Goal: Task Accomplishment & Management: Manage account settings

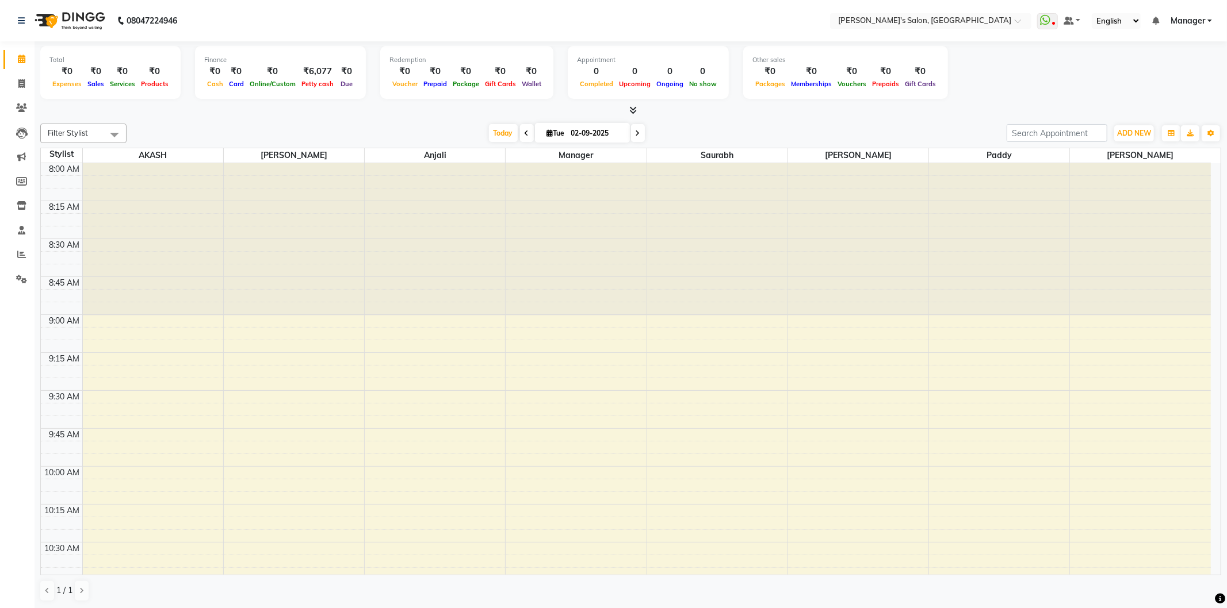
click at [633, 108] on icon at bounding box center [632, 110] width 7 height 9
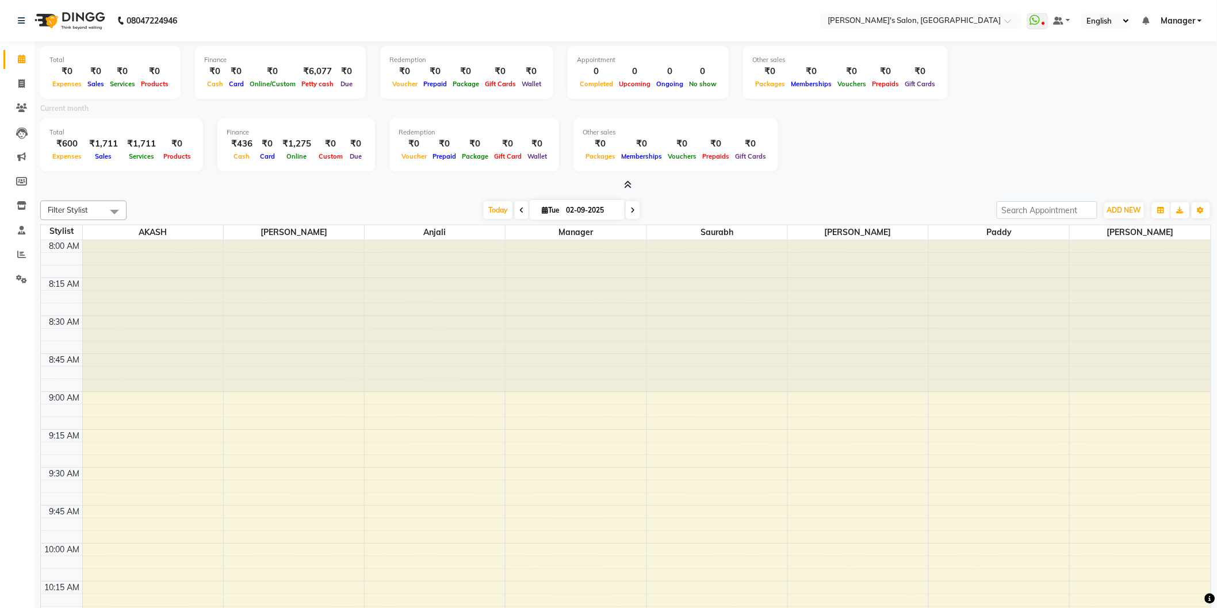
click at [629, 181] on icon at bounding box center [628, 185] width 7 height 9
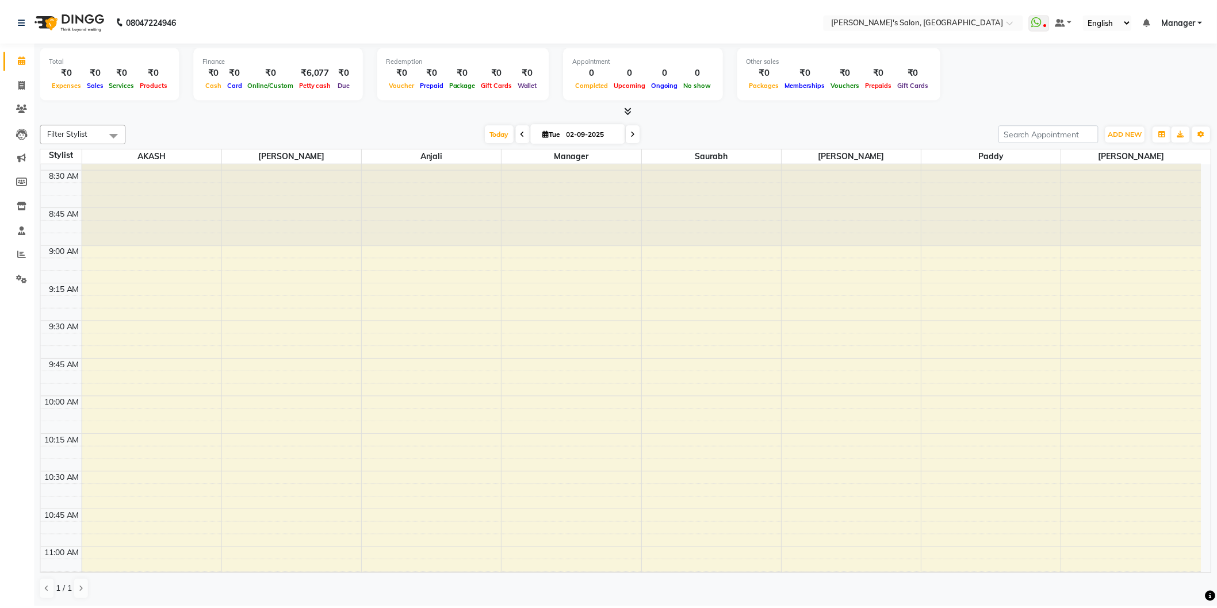
scroll to position [319, 0]
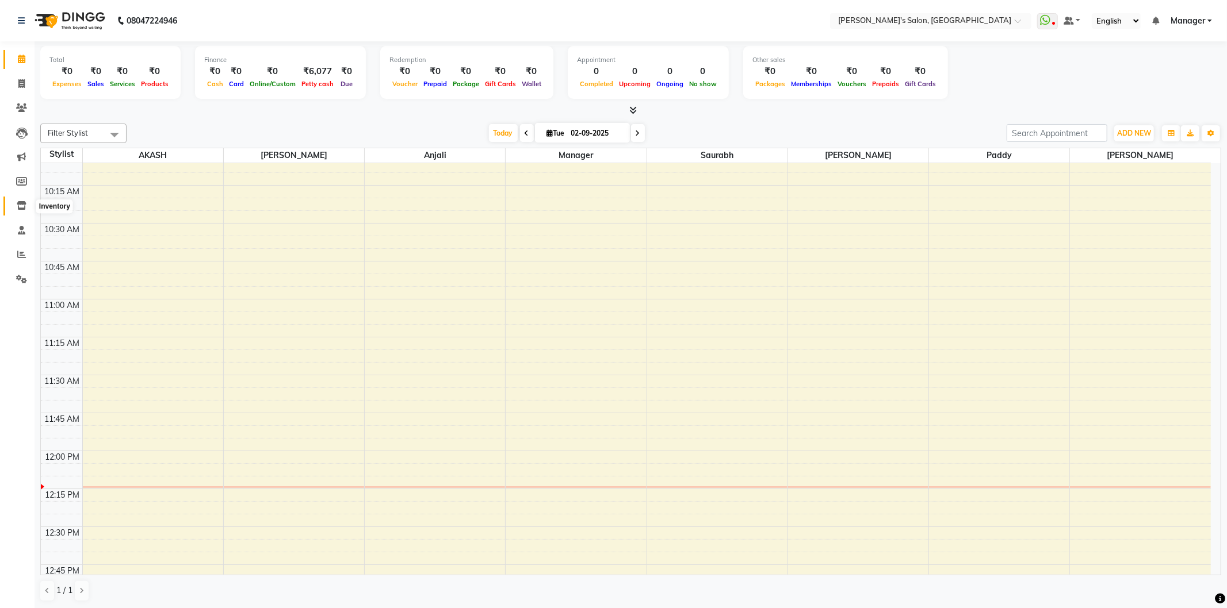
click at [22, 200] on span at bounding box center [22, 206] width 20 height 13
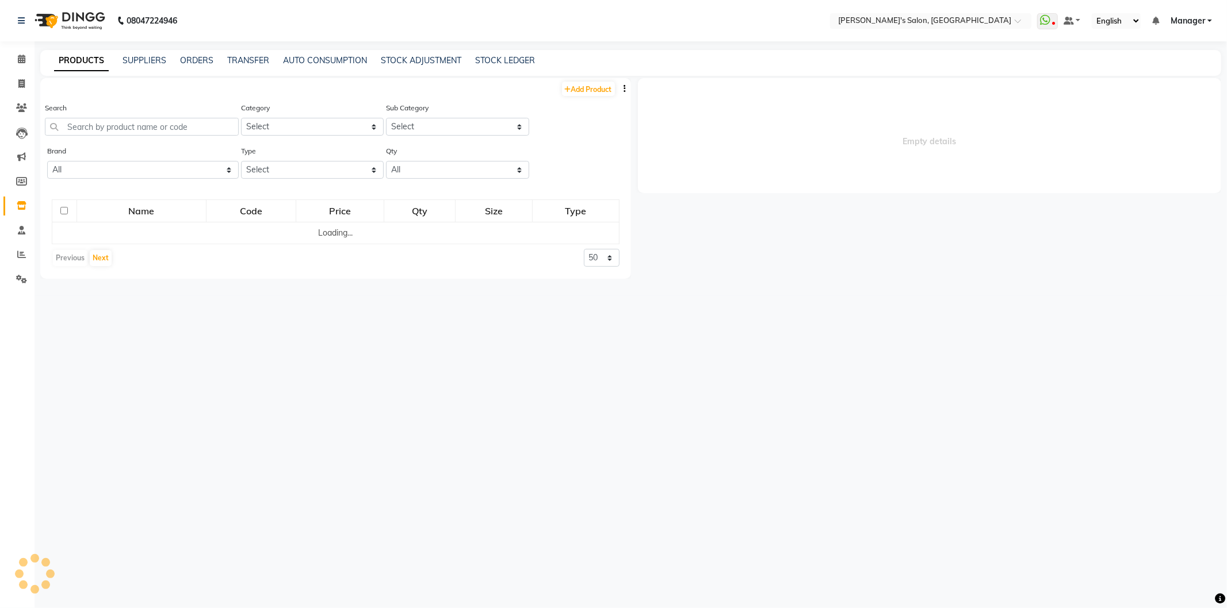
select select
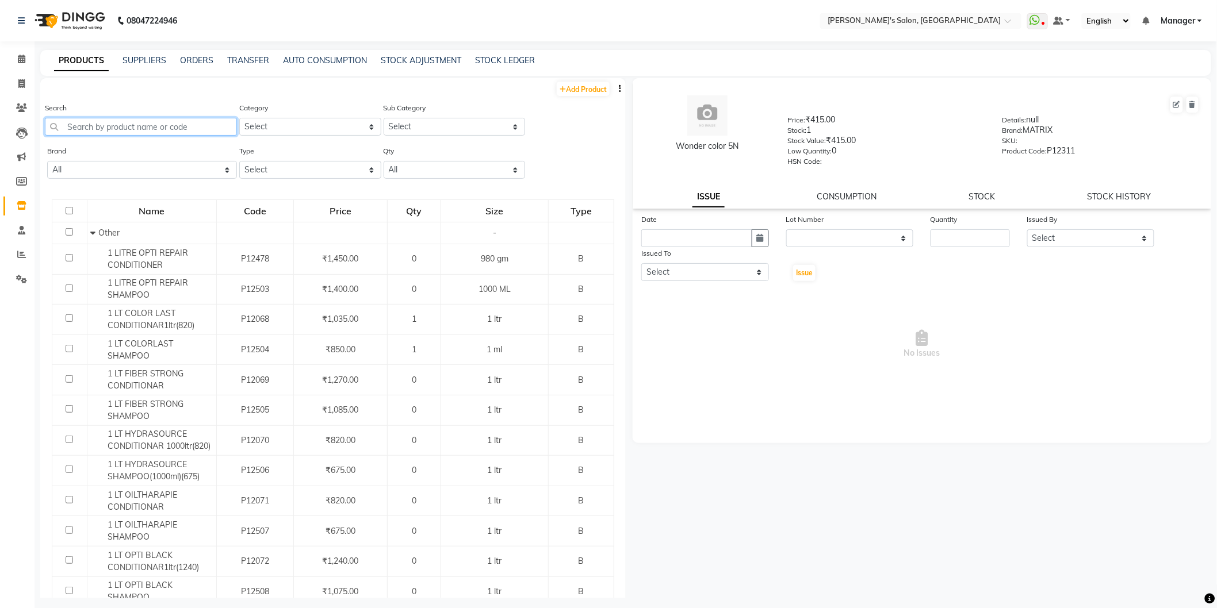
click at [86, 129] on input "text" at bounding box center [141, 127] width 192 height 18
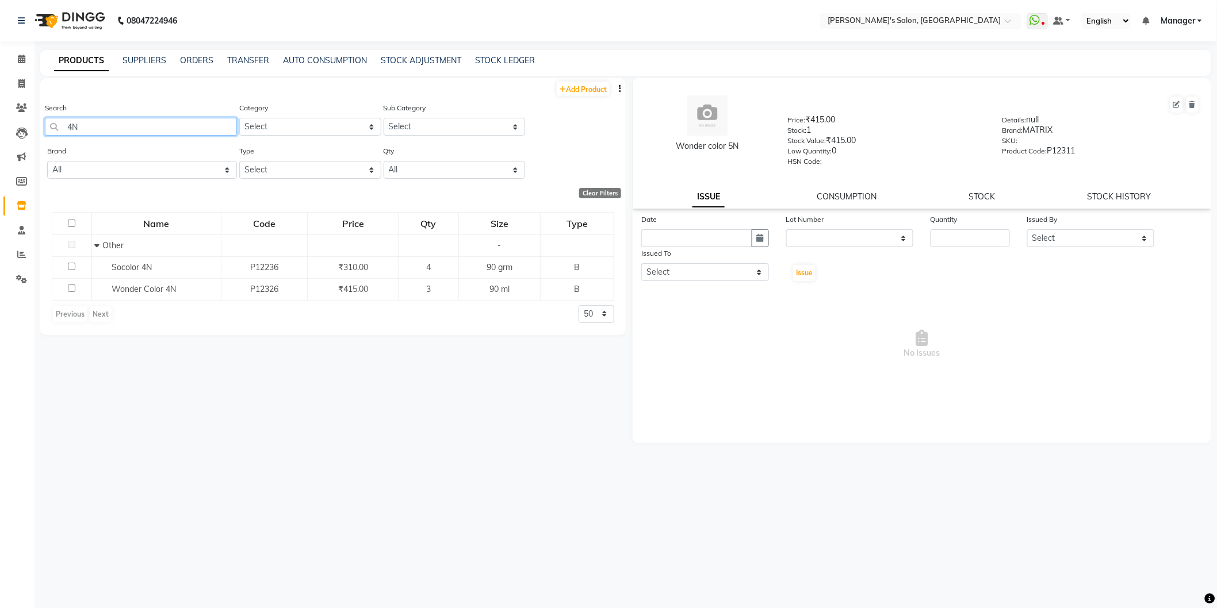
type input "4"
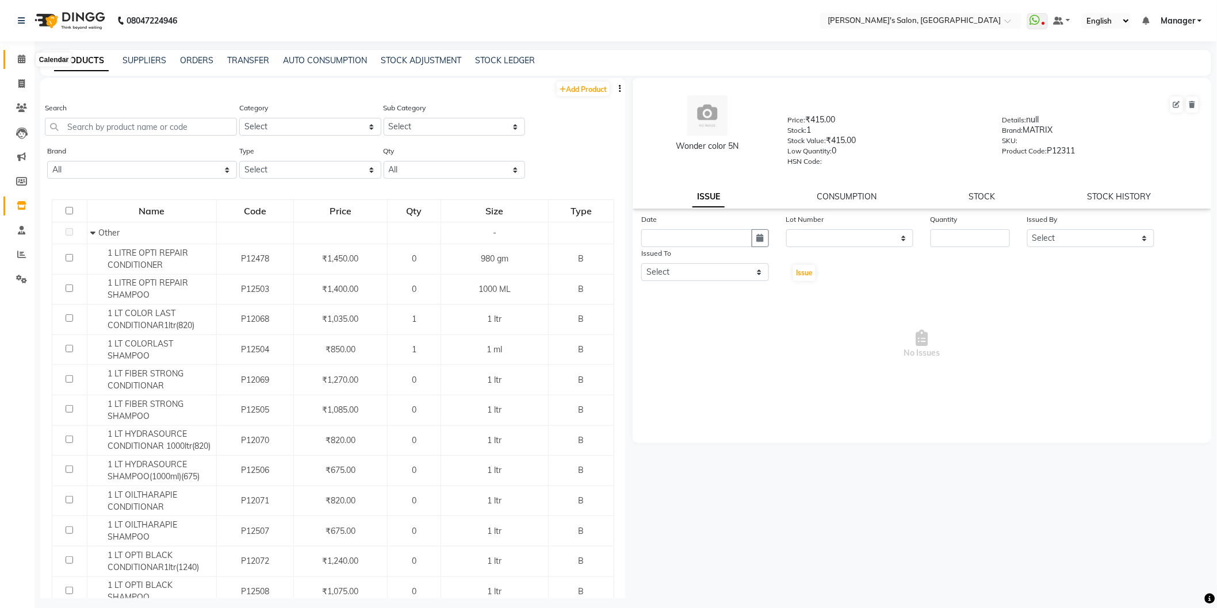
click at [24, 58] on icon at bounding box center [21, 59] width 7 height 9
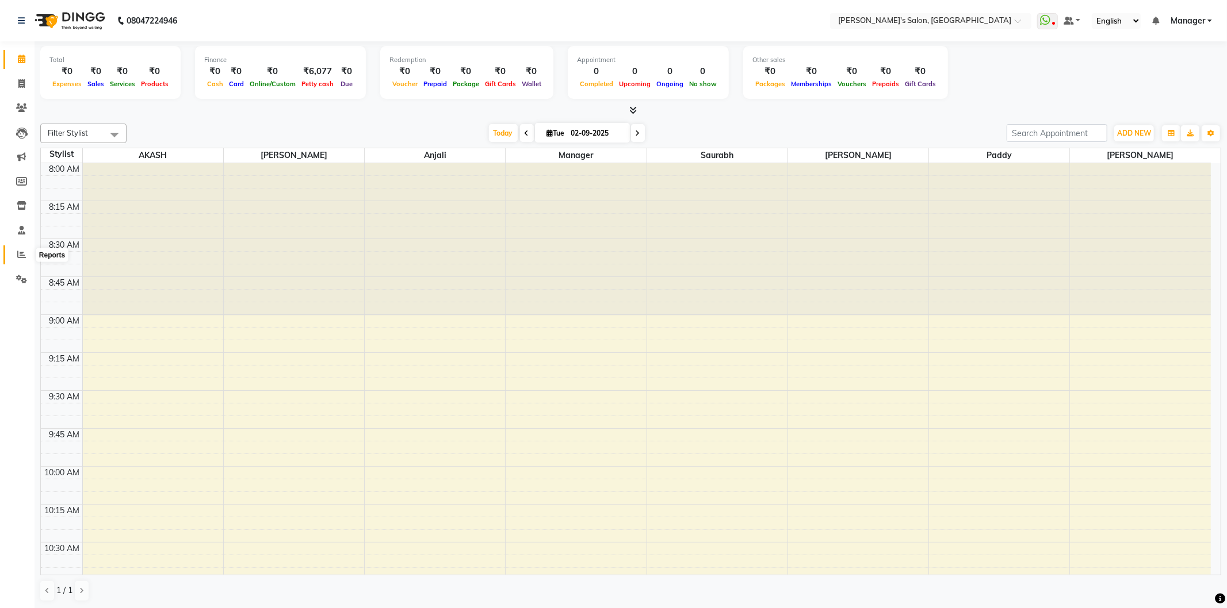
click at [18, 255] on icon at bounding box center [21, 254] width 9 height 9
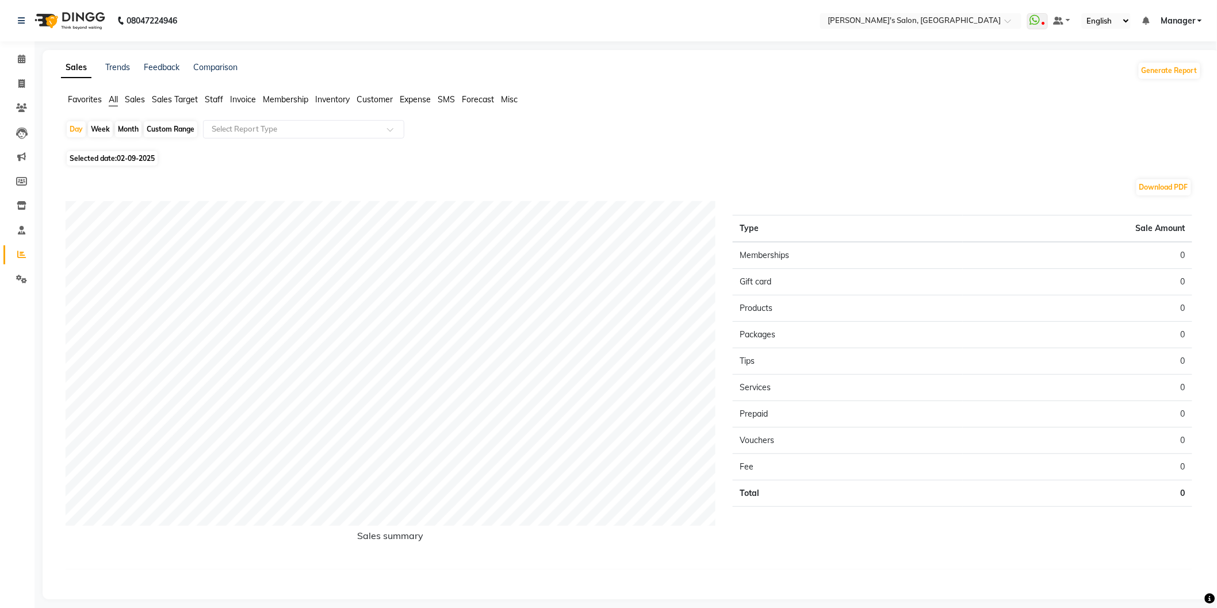
click at [147, 155] on span "02-09-2025" at bounding box center [136, 158] width 38 height 9
select select "9"
select select "2025"
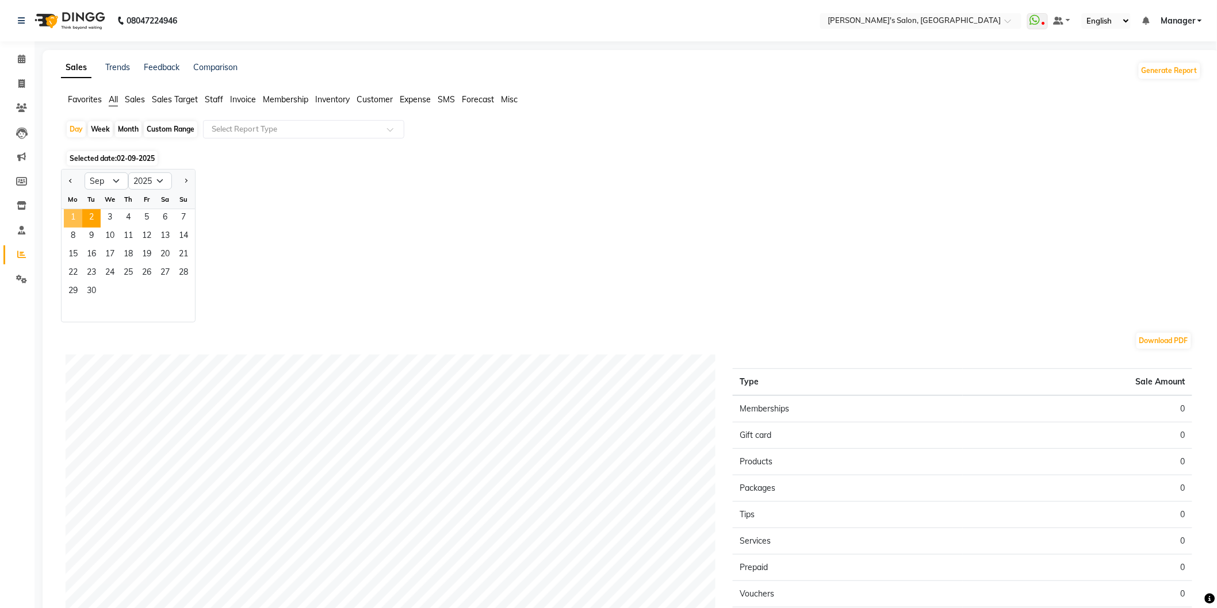
click at [71, 214] on span "1" at bounding box center [73, 218] width 18 height 18
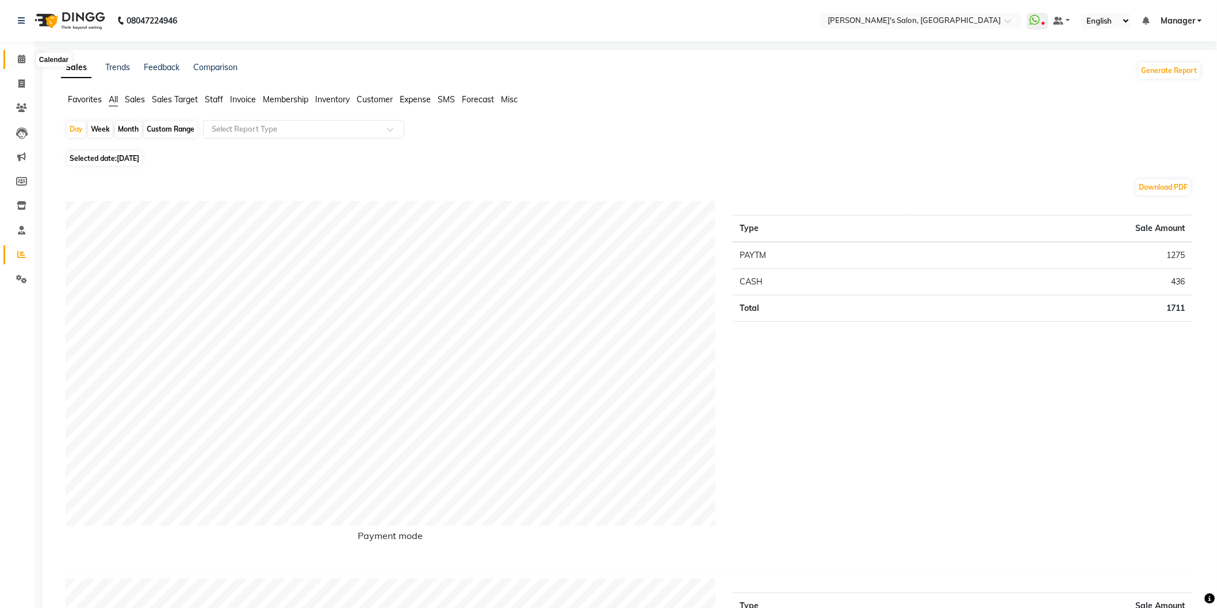
click at [18, 62] on icon at bounding box center [21, 59] width 7 height 9
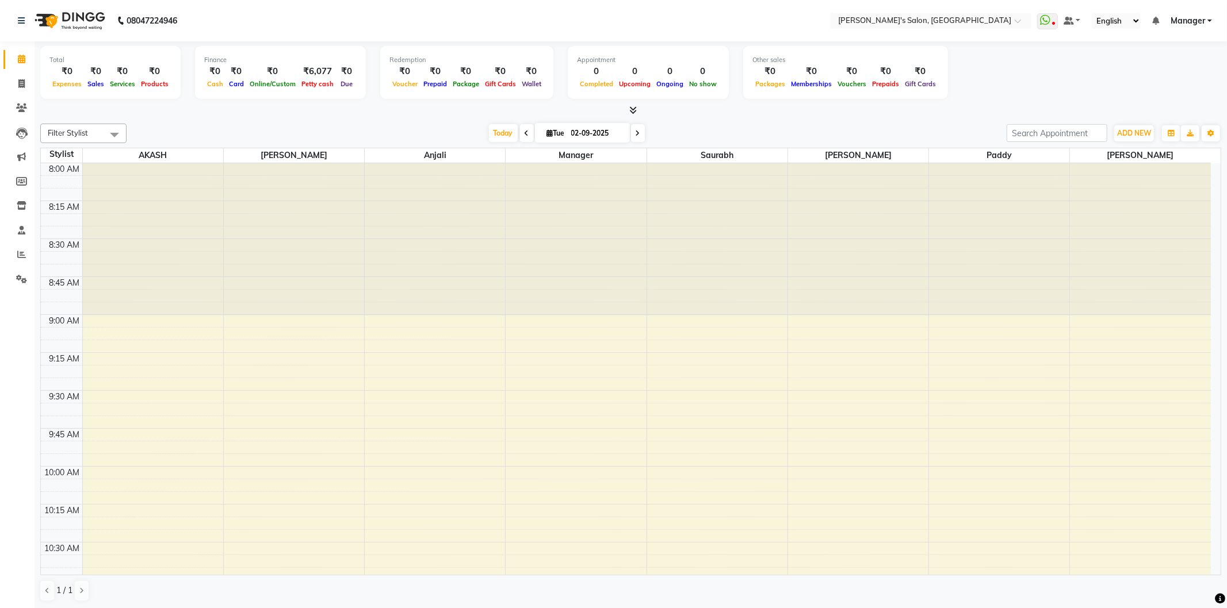
click at [860, 119] on div "Filter Stylist Select All AKASH ANIL KONDHAMANGALE Anjali Manager [PERSON_NAME]…" at bounding box center [630, 363] width 1181 height 488
click at [18, 209] on icon at bounding box center [22, 205] width 10 height 9
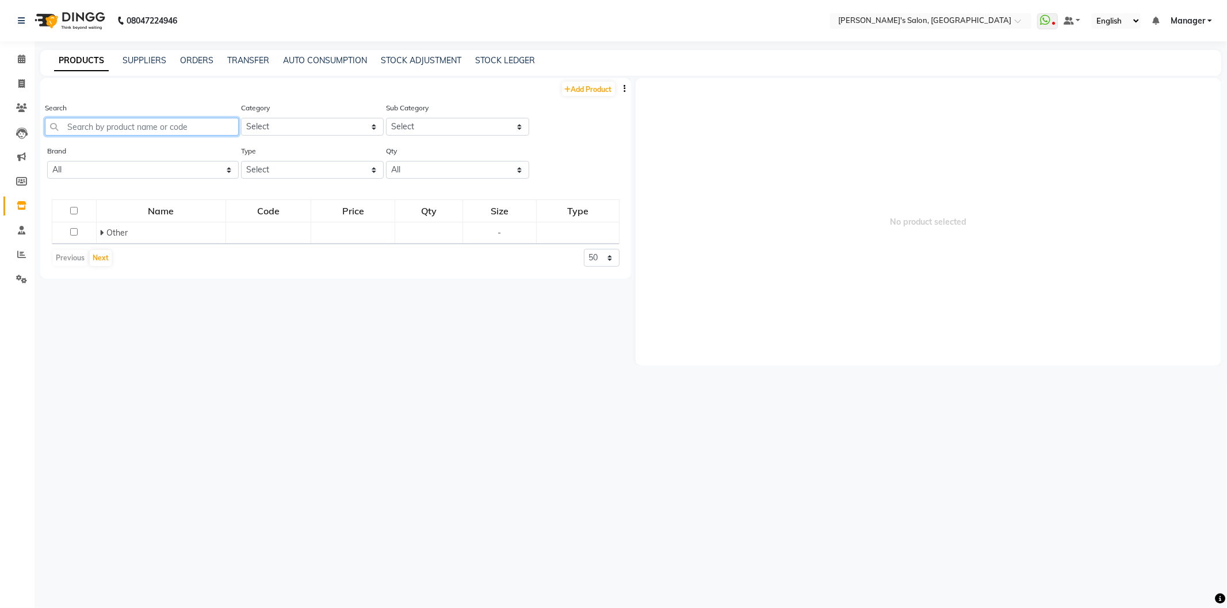
click at [89, 128] on input "text" at bounding box center [142, 127] width 194 height 18
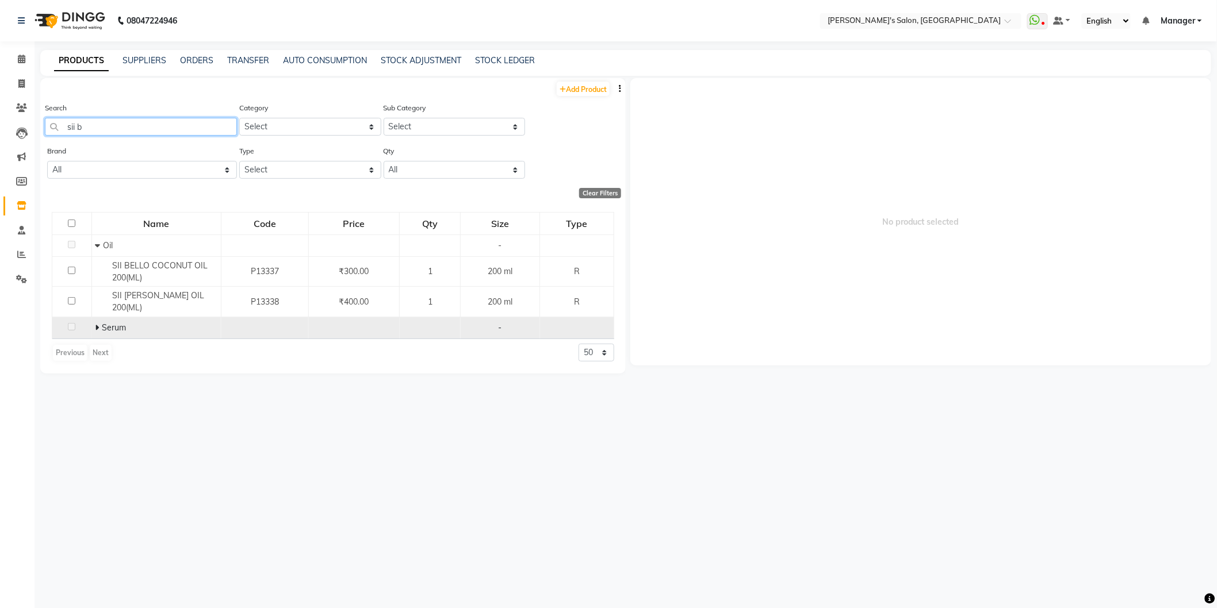
type input "sii b"
click at [96, 325] on icon at bounding box center [97, 328] width 4 height 8
click at [419, 59] on link "STOCK ADJUSTMENT" at bounding box center [421, 60] width 81 height 10
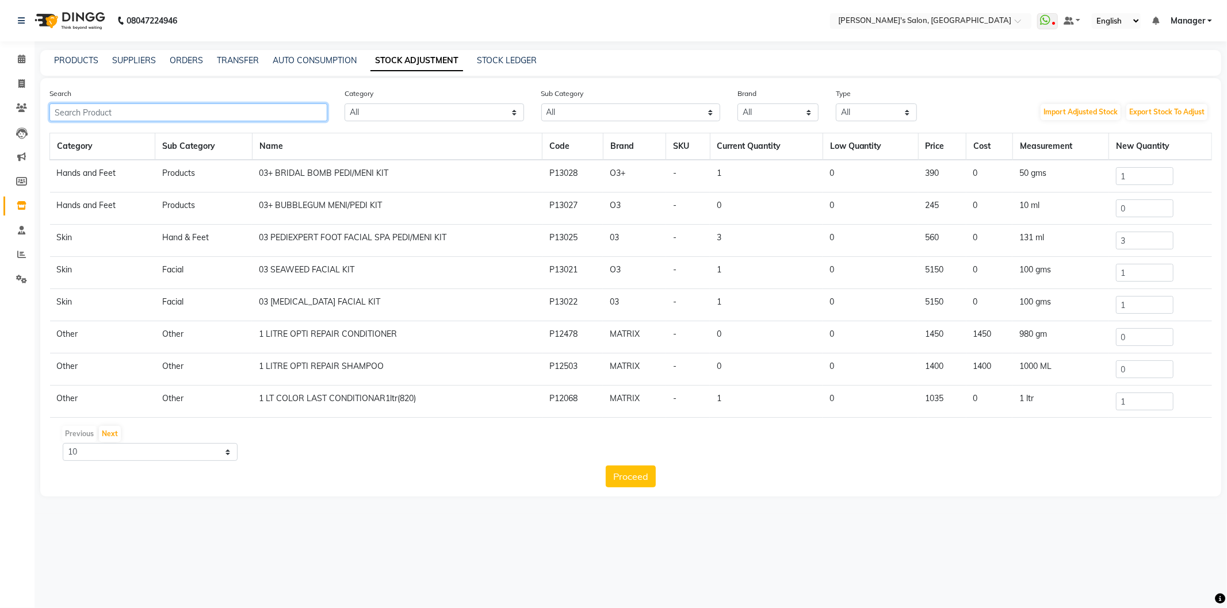
click at [236, 104] on input "text" at bounding box center [188, 113] width 278 height 18
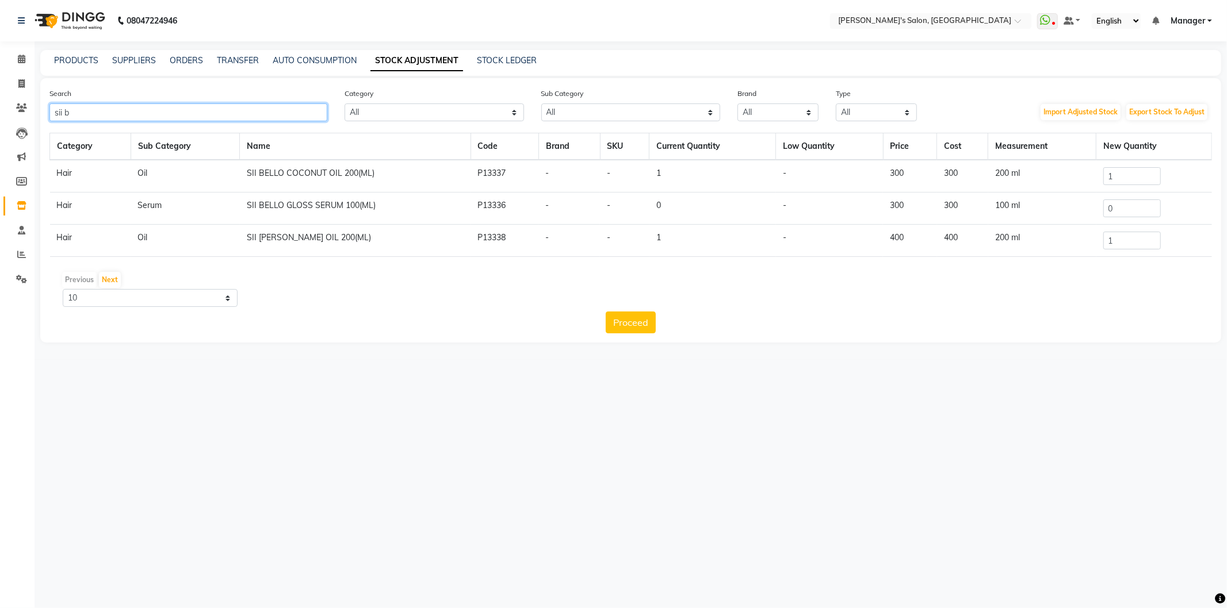
type input "sii b"
click at [1142, 210] on input "0" at bounding box center [1132, 209] width 58 height 18
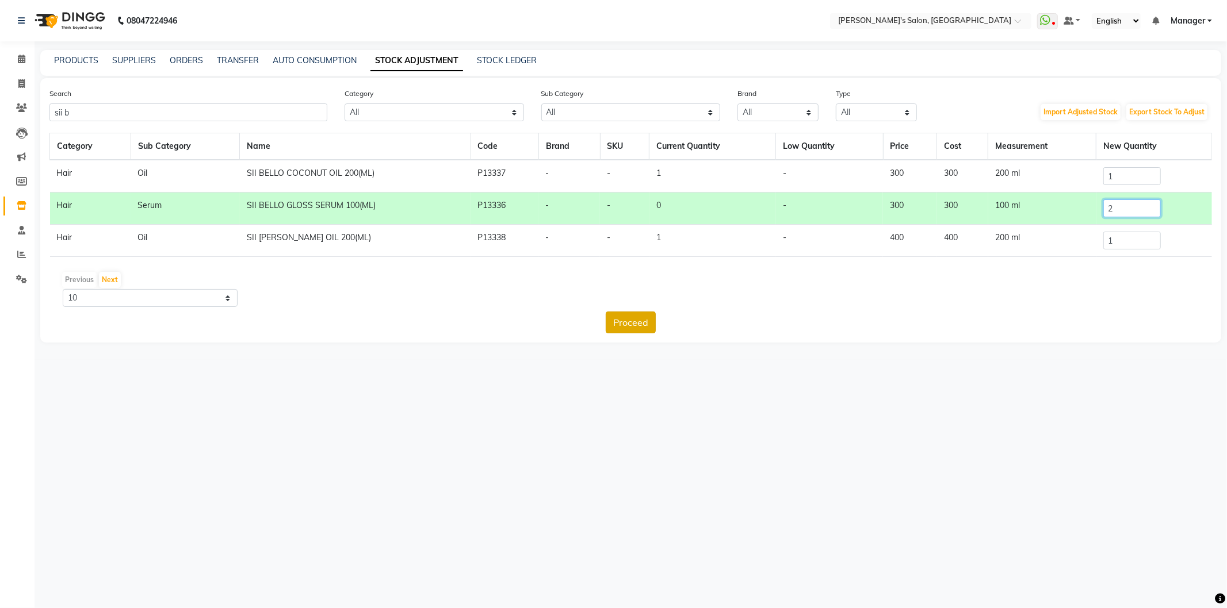
type input "2"
click at [645, 324] on button "Proceed" at bounding box center [631, 323] width 50 height 22
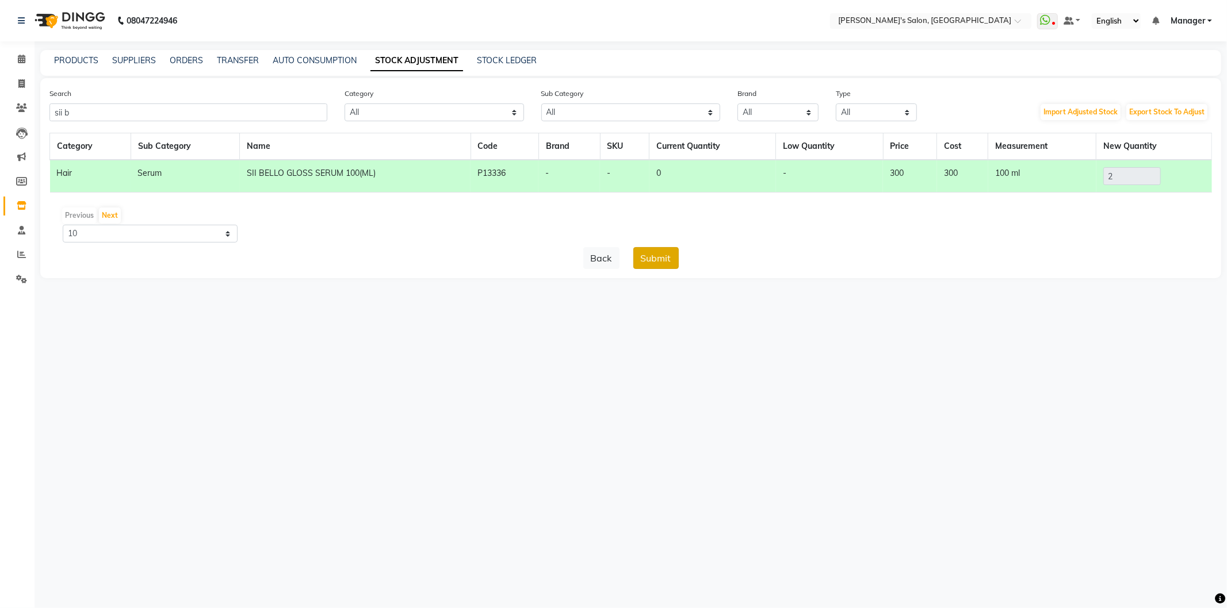
click at [660, 252] on button "Submit" at bounding box center [655, 258] width 45 height 22
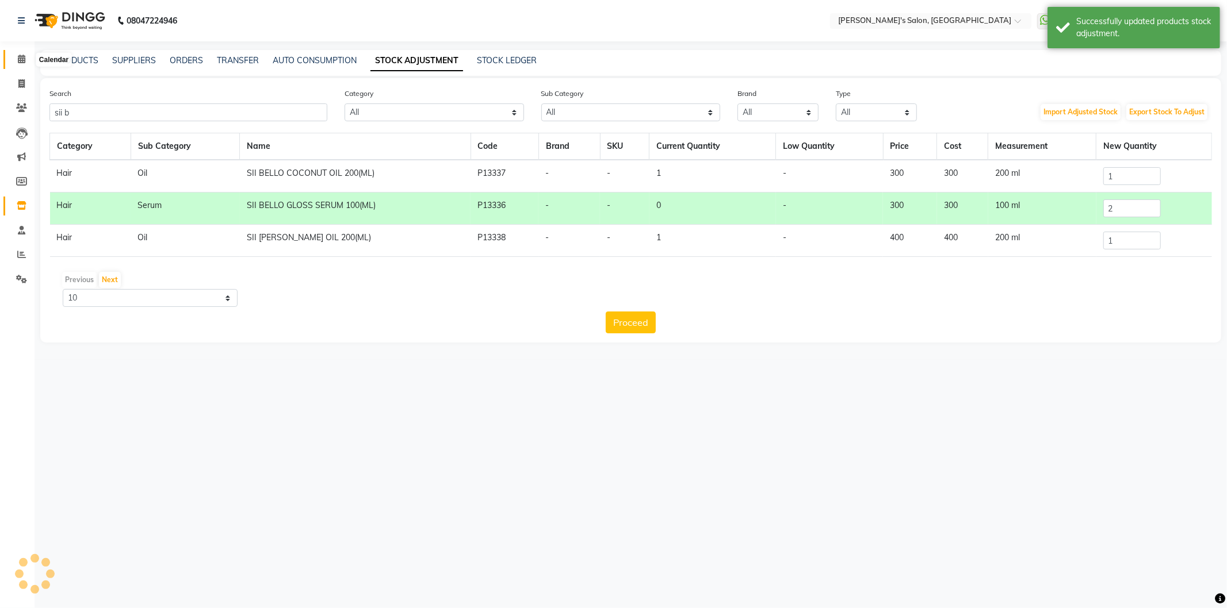
click at [21, 58] on icon at bounding box center [21, 59] width 7 height 9
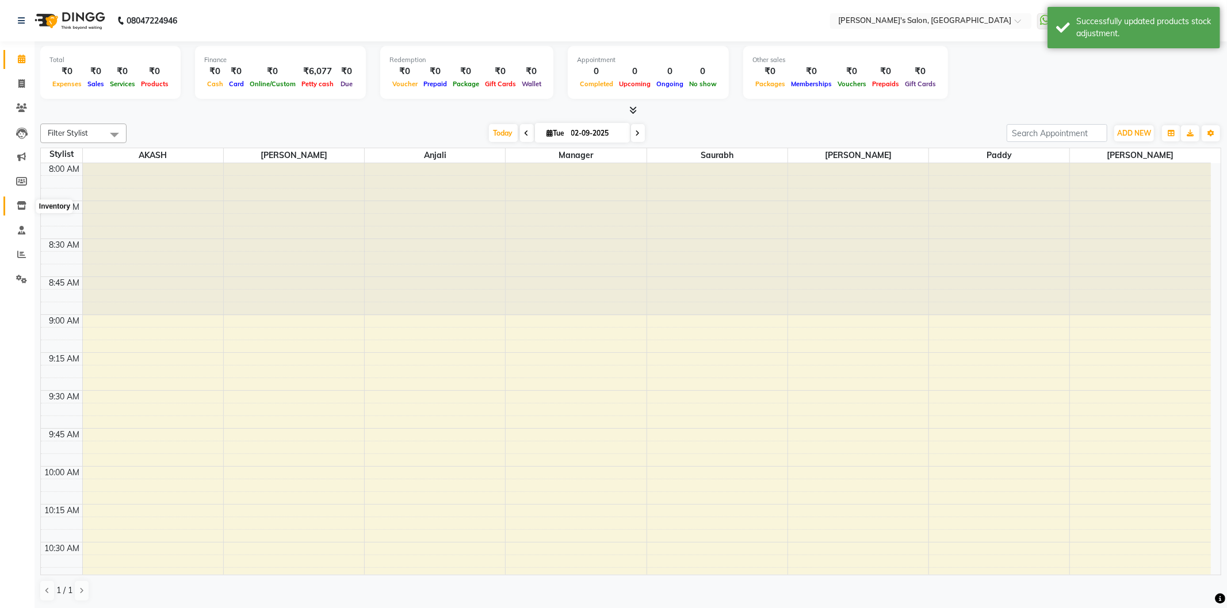
click at [20, 208] on icon at bounding box center [22, 205] width 10 height 9
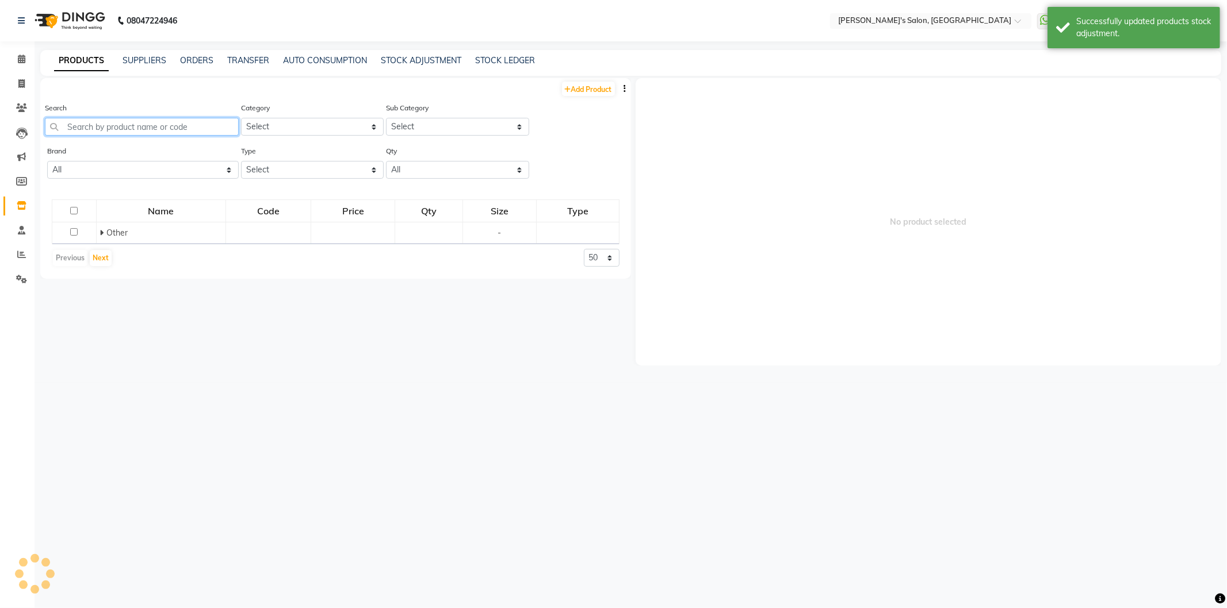
click at [79, 118] on input "text" at bounding box center [142, 127] width 194 height 18
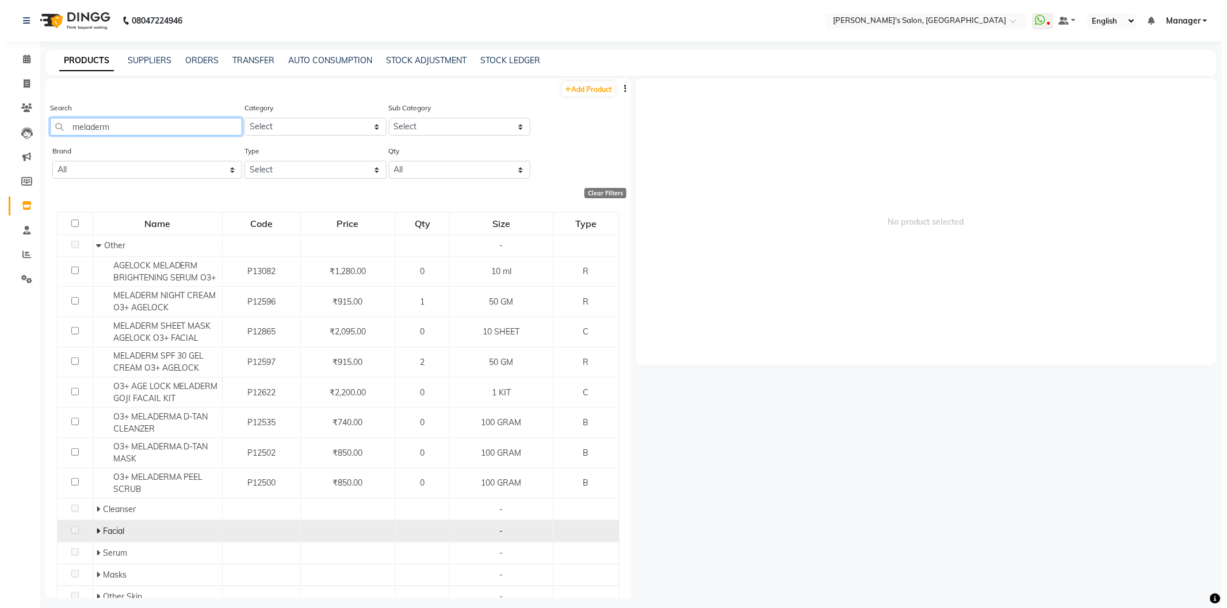
scroll to position [44, 0]
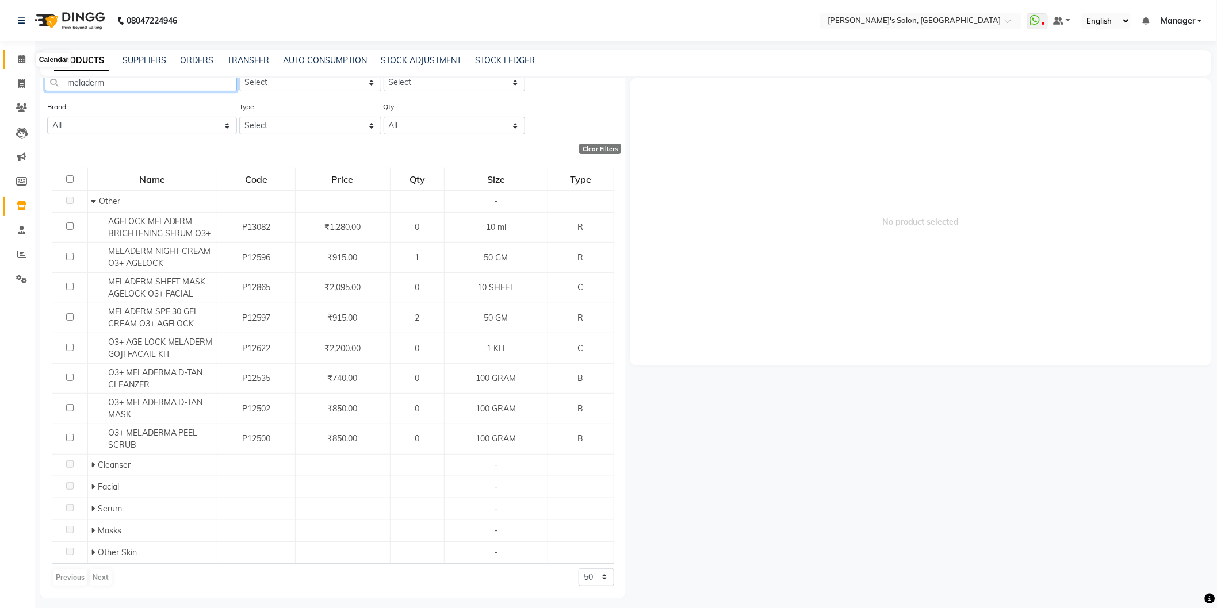
type input "meladerm"
click at [19, 60] on icon at bounding box center [21, 59] width 7 height 9
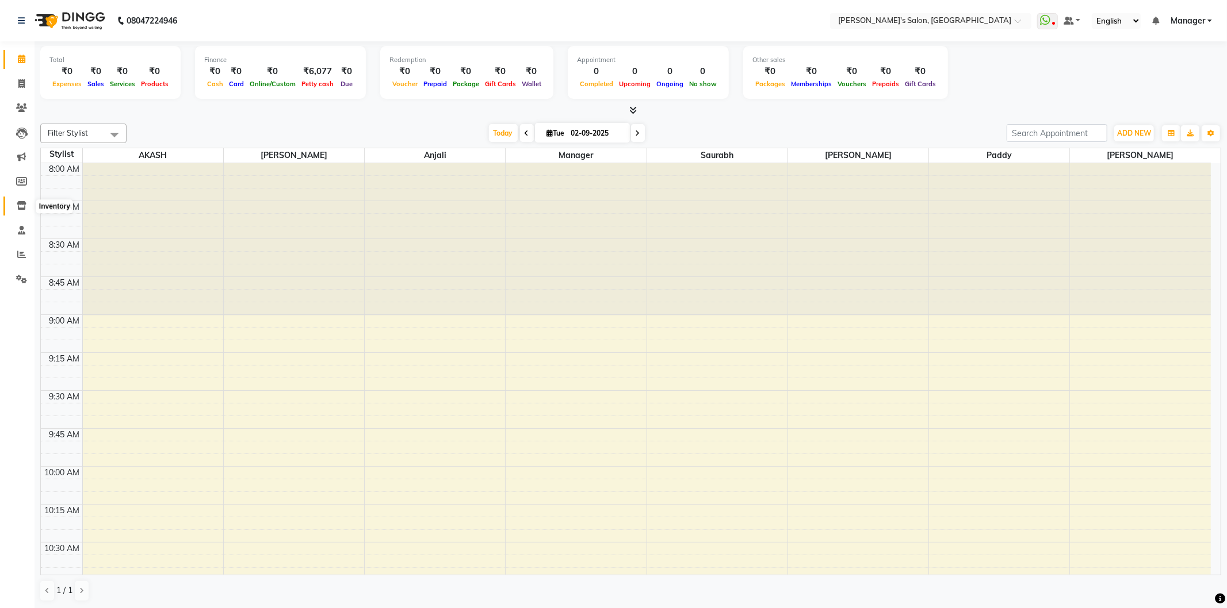
click at [21, 210] on icon at bounding box center [22, 205] width 10 height 9
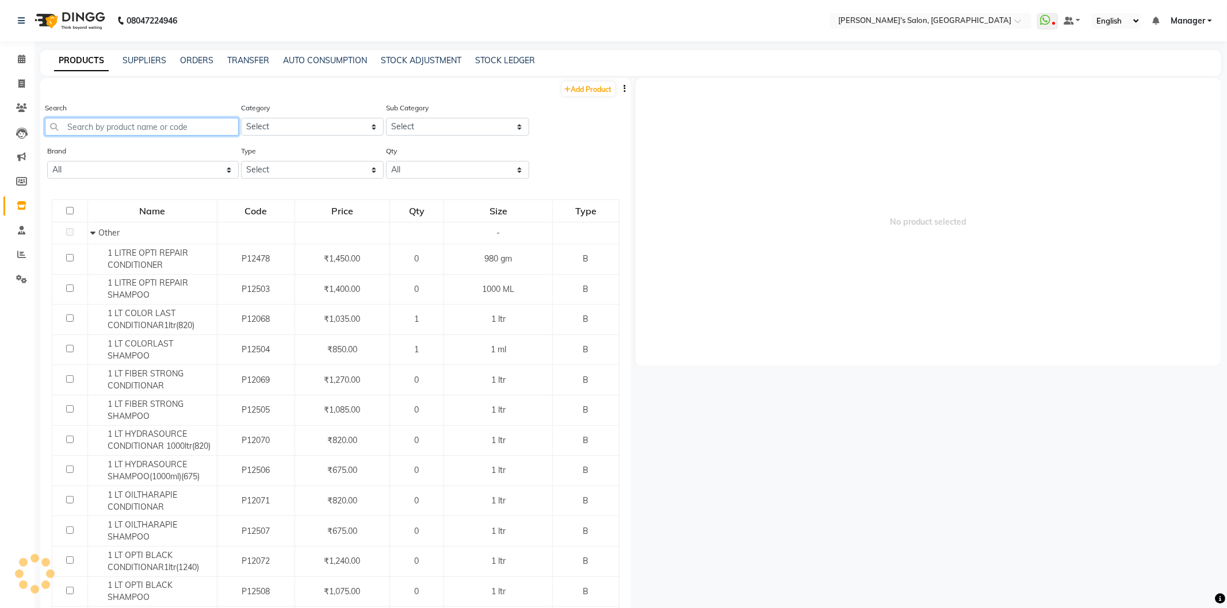
click at [117, 123] on input "text" at bounding box center [142, 127] width 194 height 18
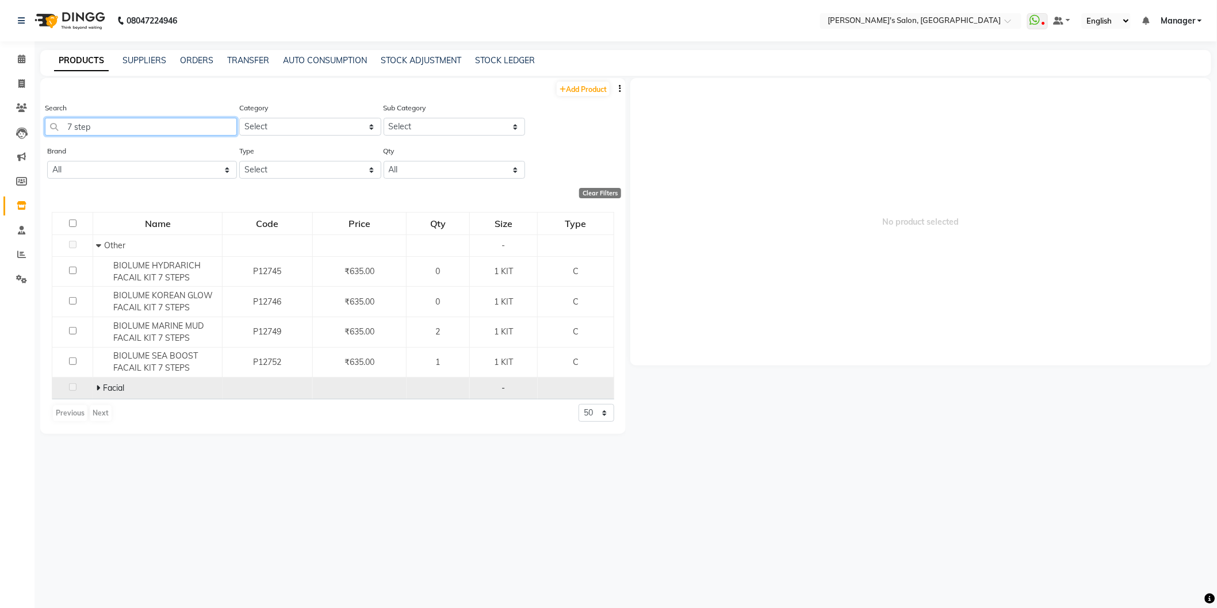
type input "7 step"
click at [98, 389] on icon at bounding box center [98, 388] width 4 height 8
click at [432, 56] on link "STOCK ADJUSTMENT" at bounding box center [421, 60] width 81 height 10
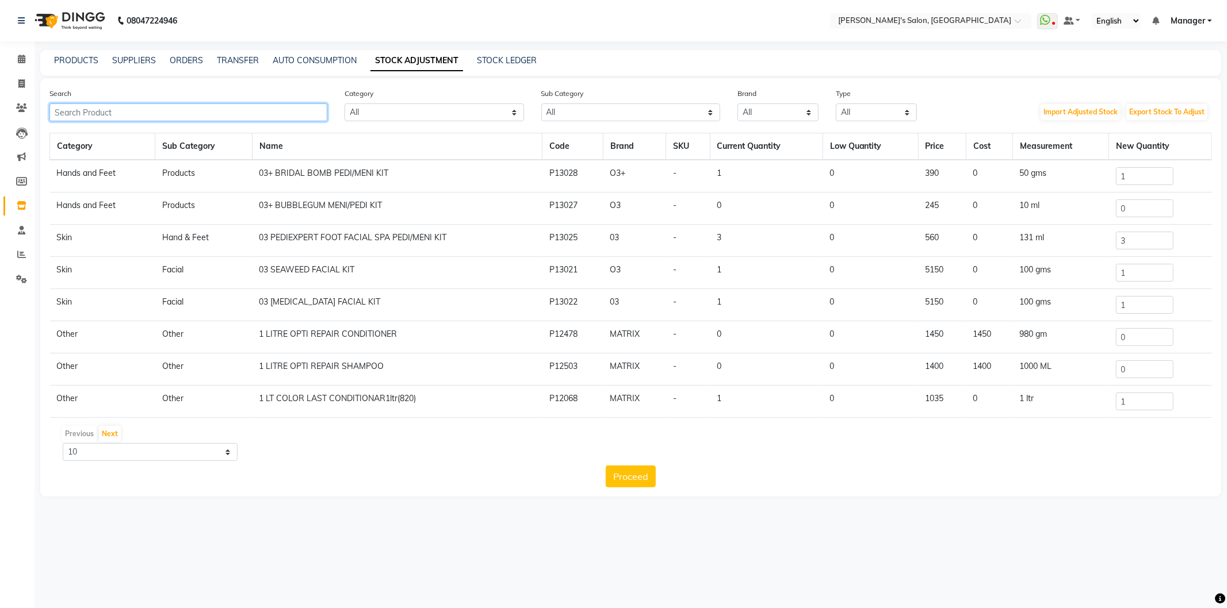
click at [311, 111] on input "text" at bounding box center [188, 113] width 278 height 18
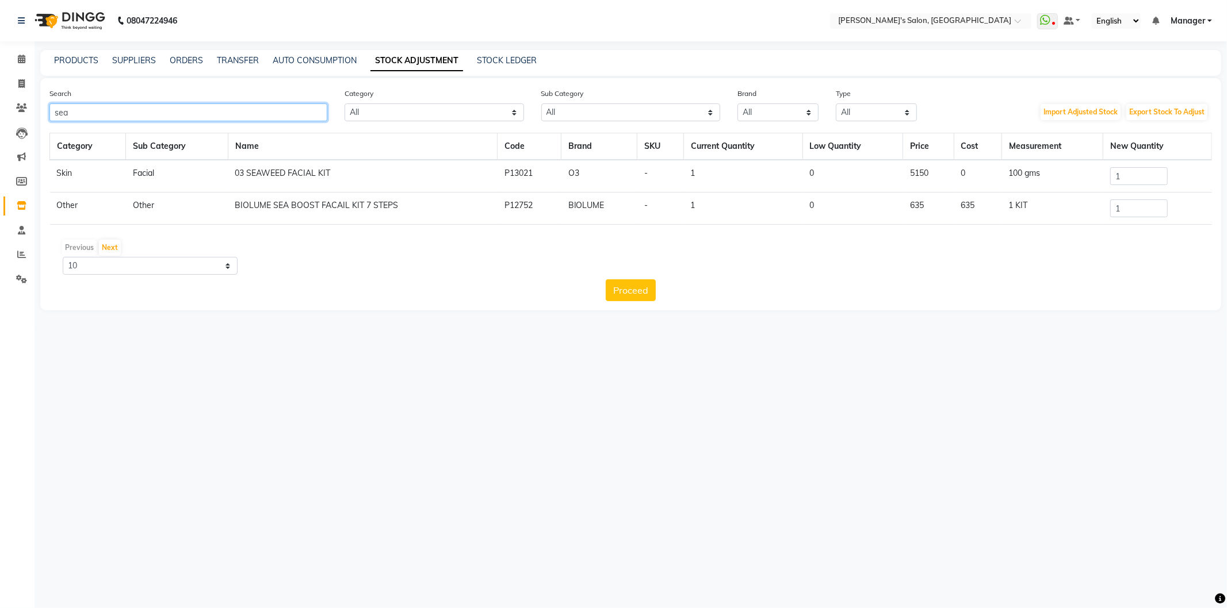
type input "sea"
click at [1142, 208] on input "1" at bounding box center [1139, 209] width 58 height 18
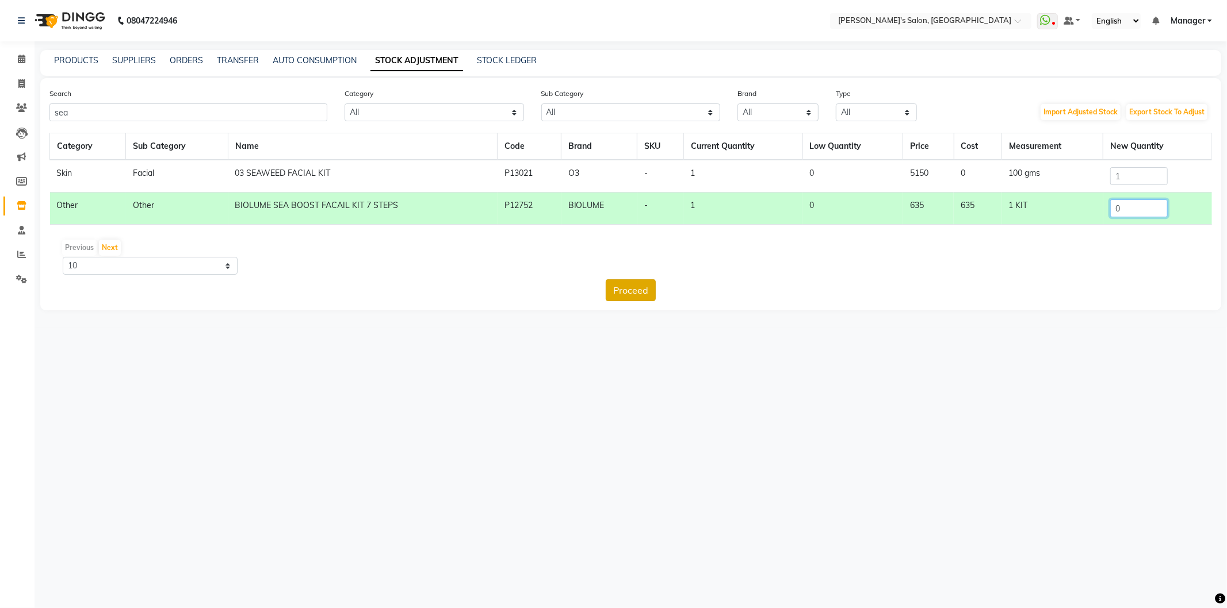
type input "0"
click at [612, 289] on button "Proceed" at bounding box center [631, 290] width 50 height 22
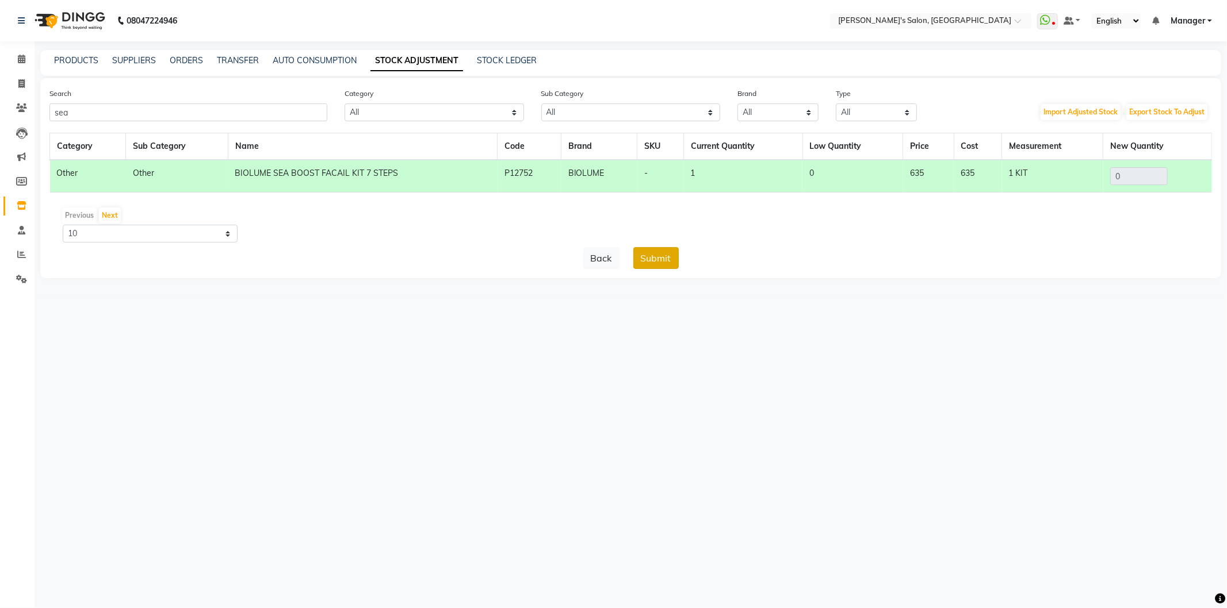
click at [653, 262] on button "Submit" at bounding box center [655, 258] width 45 height 22
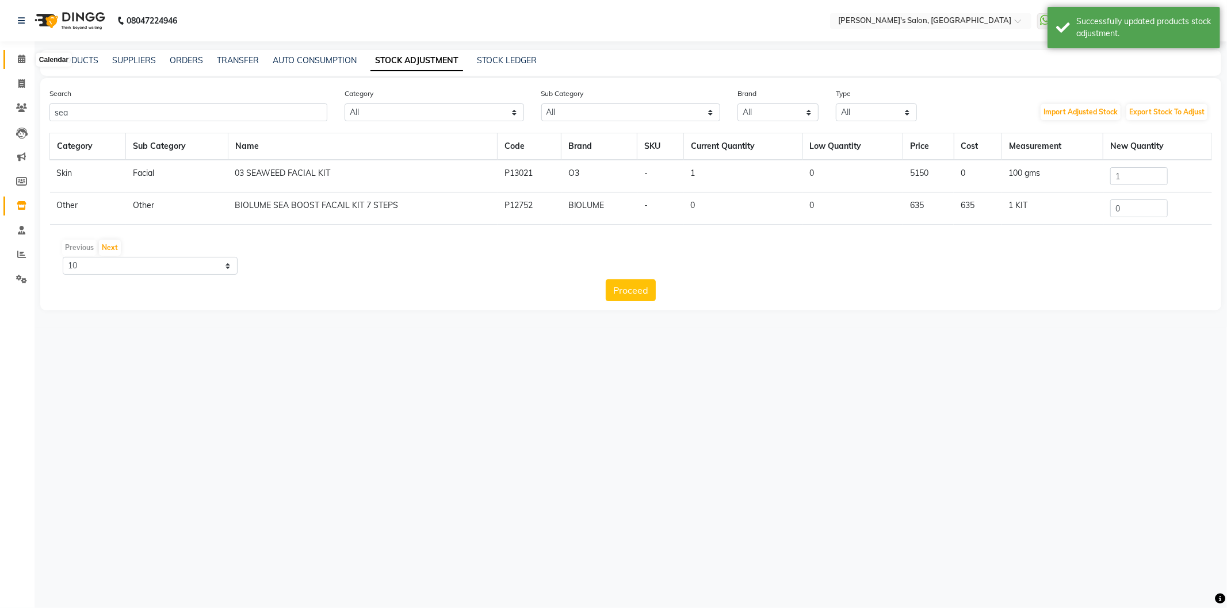
click at [20, 56] on icon at bounding box center [21, 59] width 7 height 9
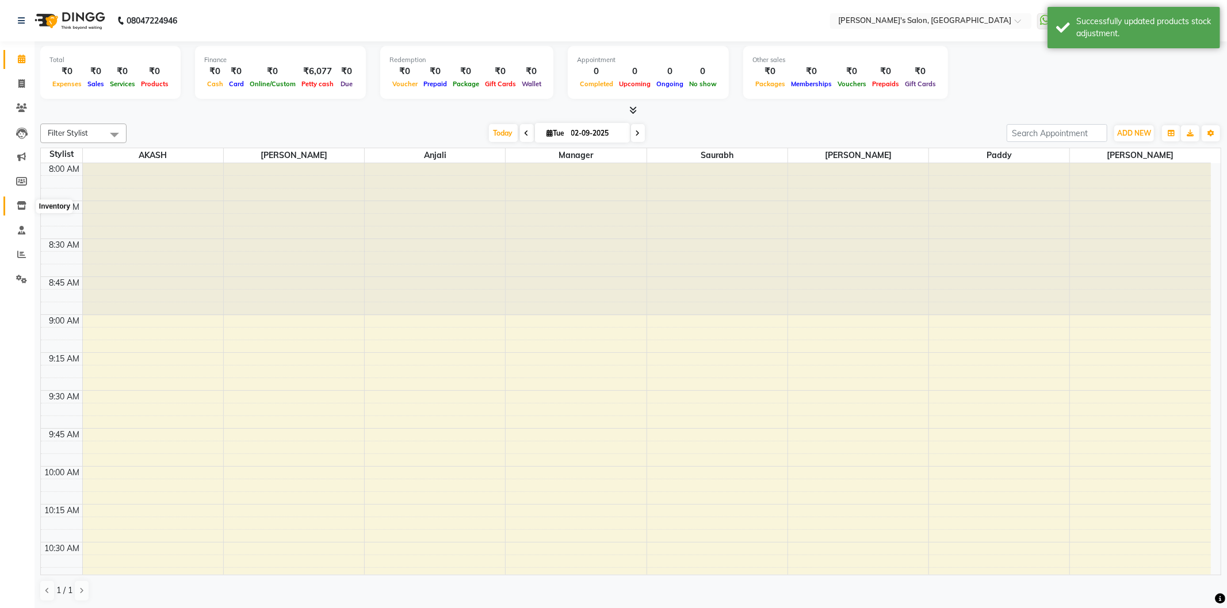
click at [20, 207] on icon at bounding box center [22, 205] width 10 height 9
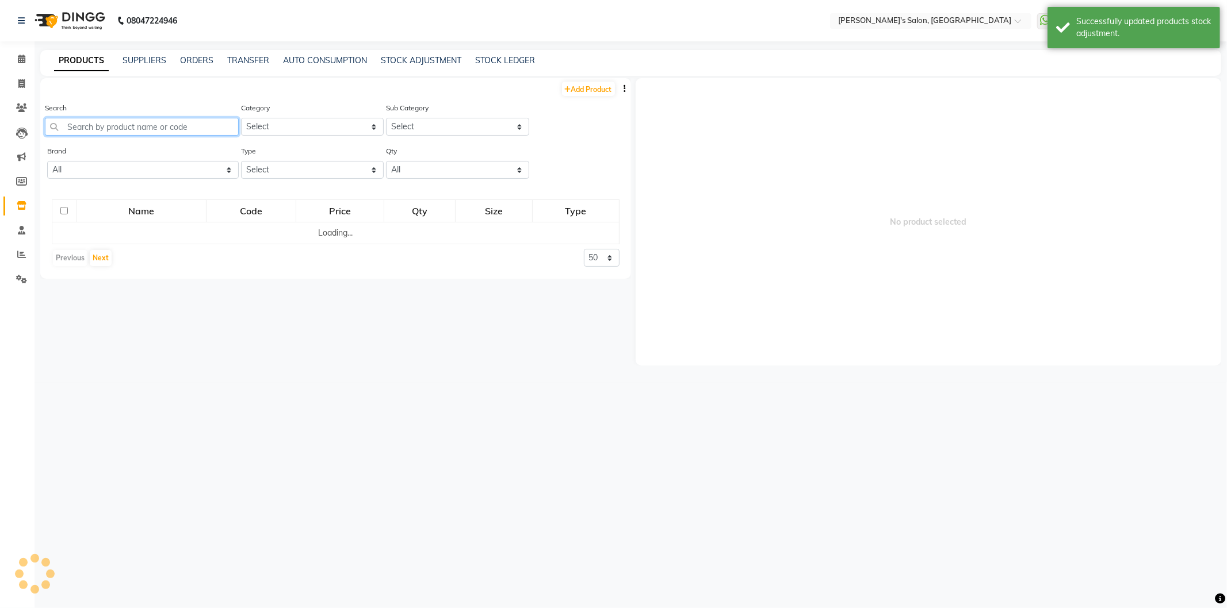
click at [99, 130] on input "text" at bounding box center [142, 127] width 194 height 18
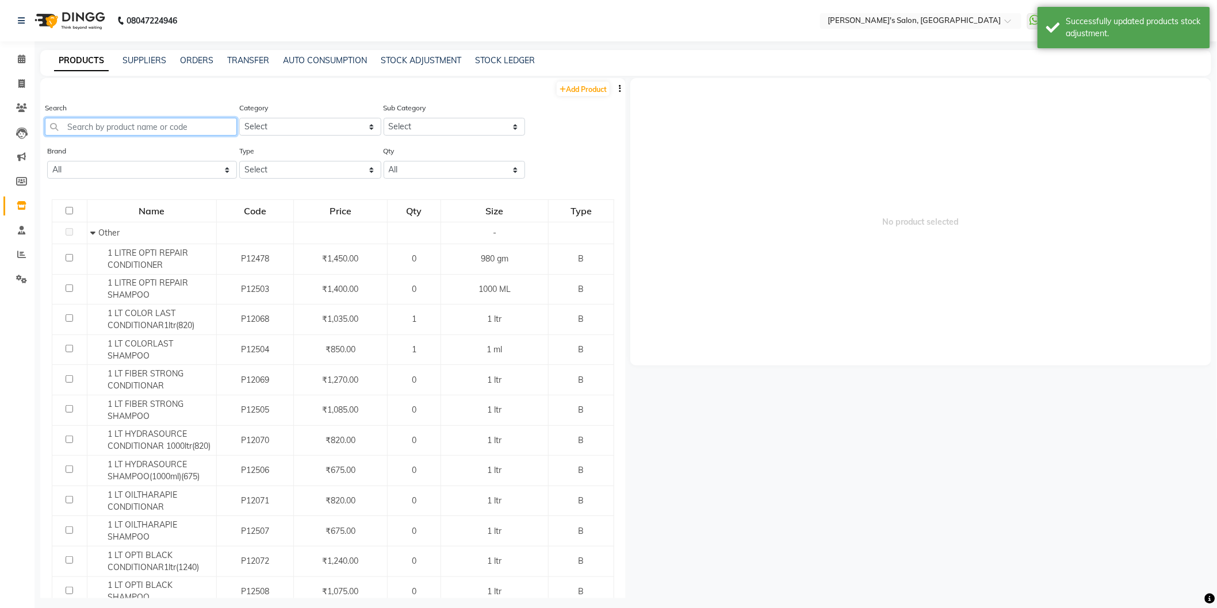
type input "j"
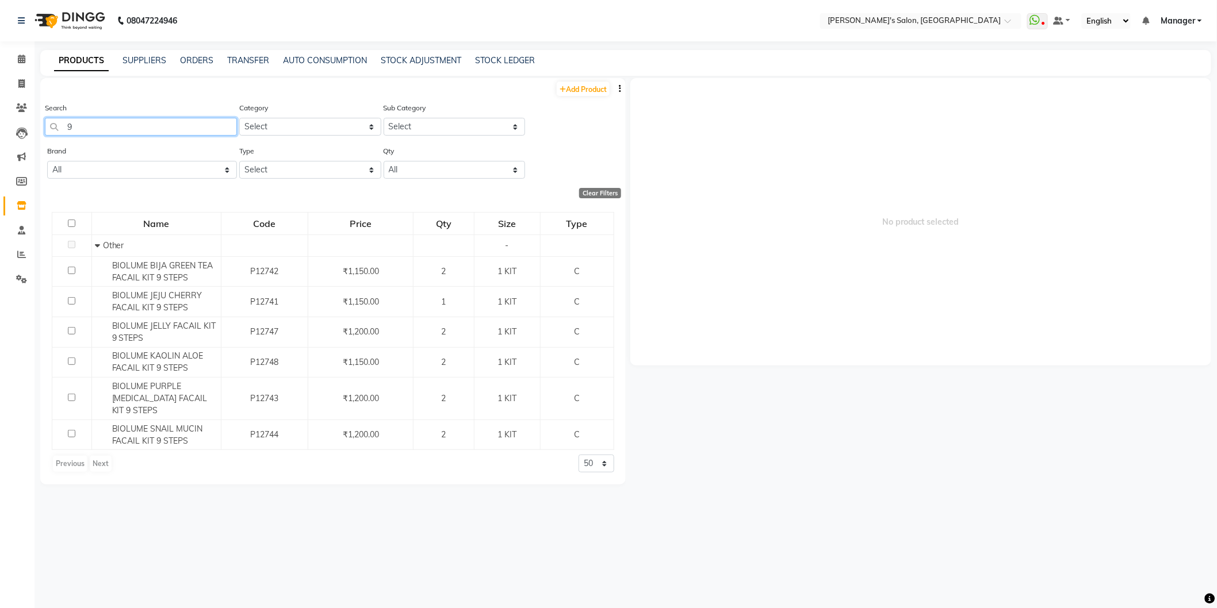
type input "9"
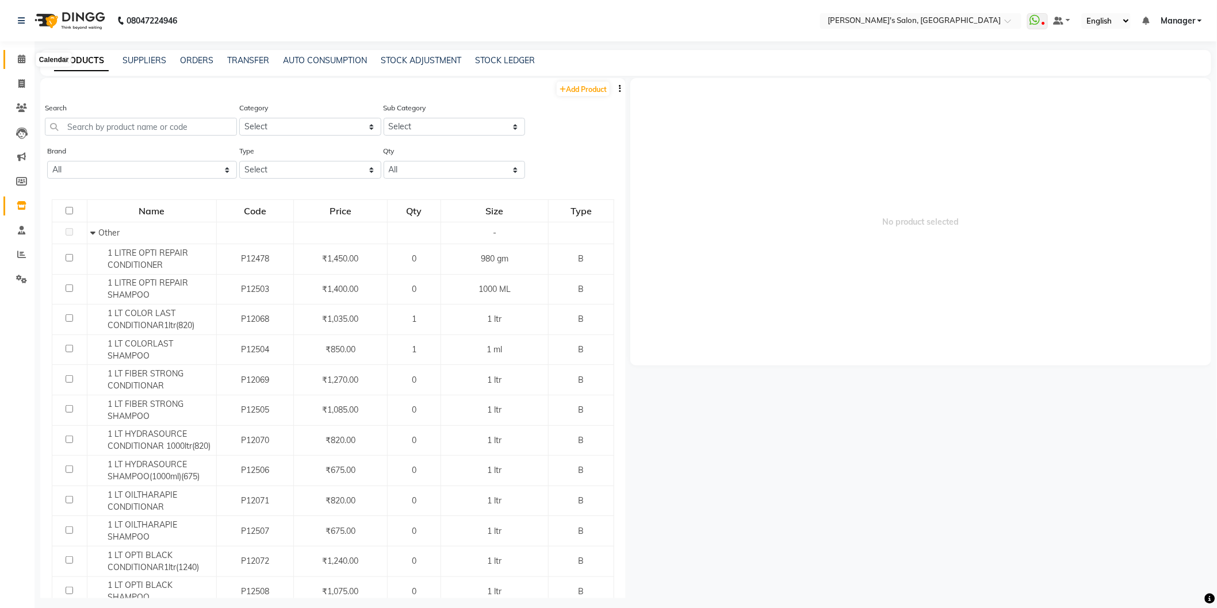
click at [18, 55] on icon at bounding box center [21, 59] width 7 height 9
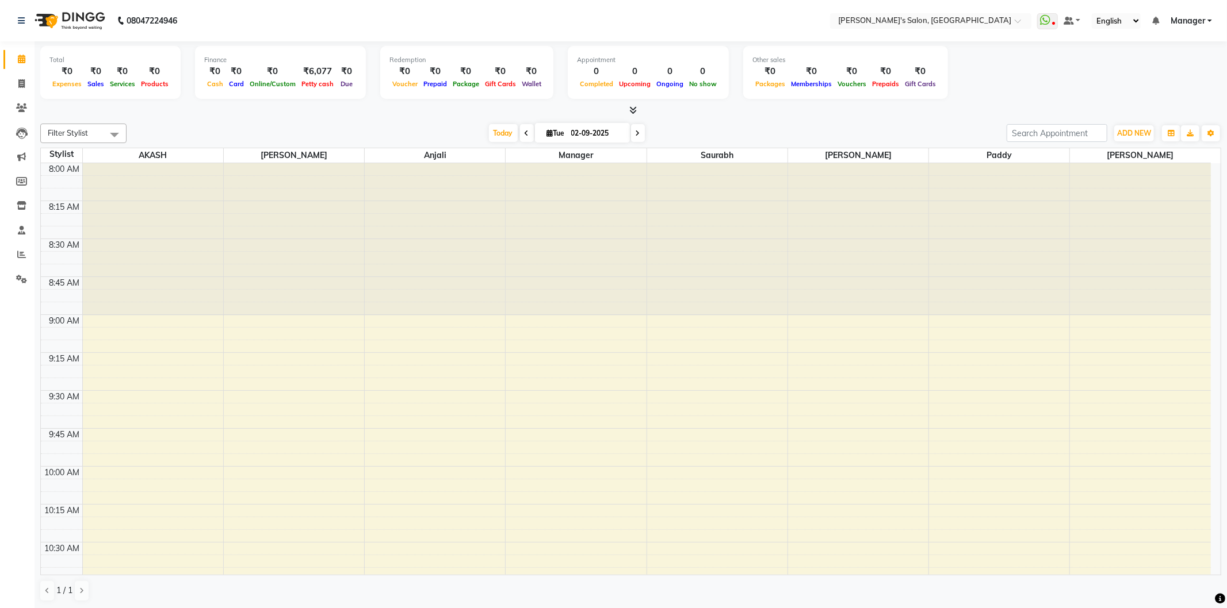
click at [1210, 18] on link "Manager" at bounding box center [1190, 21] width 41 height 12
click at [1169, 85] on link "Sign out" at bounding box center [1152, 79] width 105 height 18
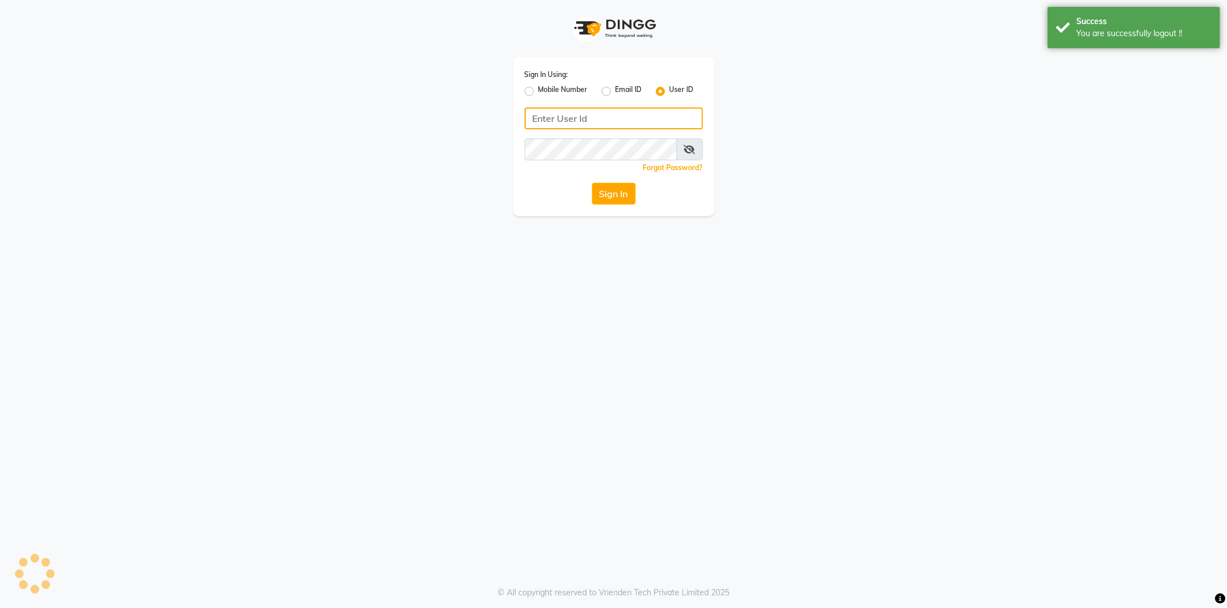
type input "8279543673"
click at [538, 90] on label "Mobile Number" at bounding box center [562, 92] width 49 height 14
click at [538, 90] on input "Mobile Number" at bounding box center [541, 88] width 7 height 7
radio input "true"
radio input "false"
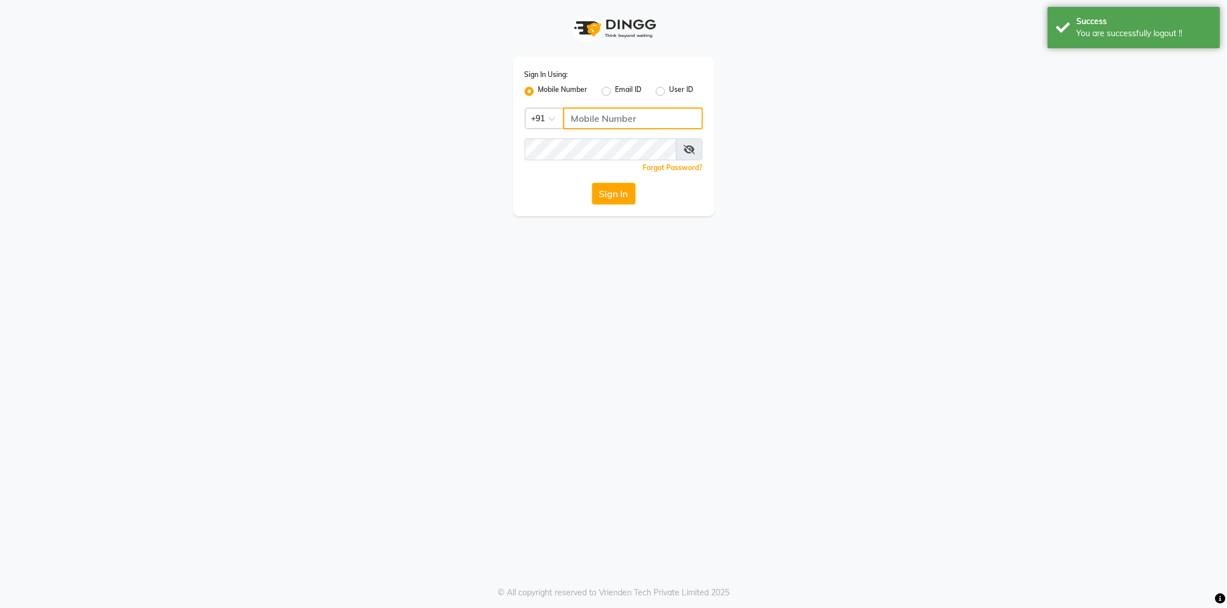
click at [599, 116] on input "Username" at bounding box center [633, 119] width 140 height 22
type input "8279543673"
click at [626, 192] on button "Sign In" at bounding box center [614, 194] width 44 height 22
